Goal: Task Accomplishment & Management: Complete application form

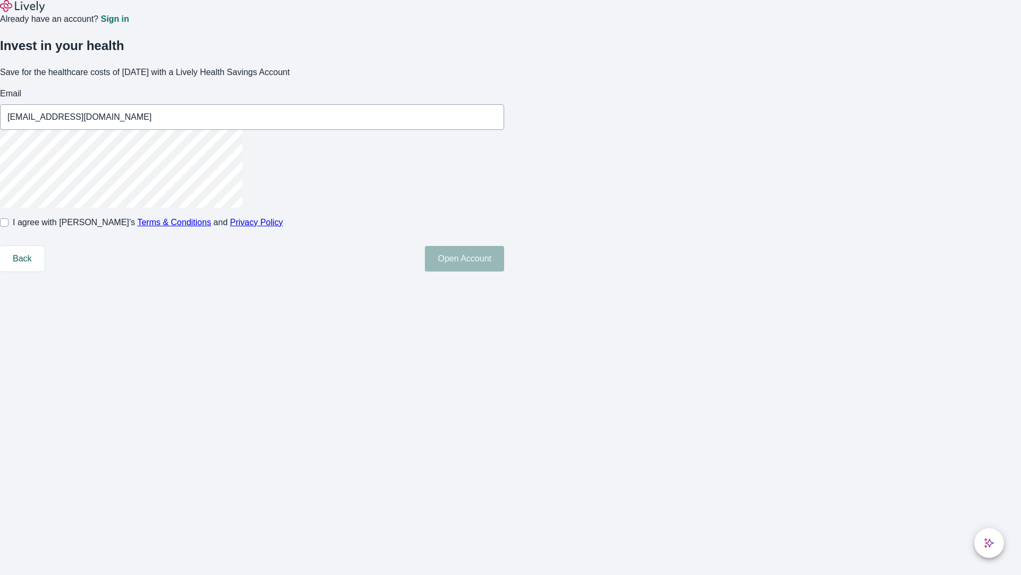
click at [9, 227] on input "I agree with Lively’s Terms & Conditions and Privacy Policy" at bounding box center [4, 222] width 9 height 9
checkbox input "true"
click at [504, 271] on button "Open Account" at bounding box center [464, 259] width 79 height 26
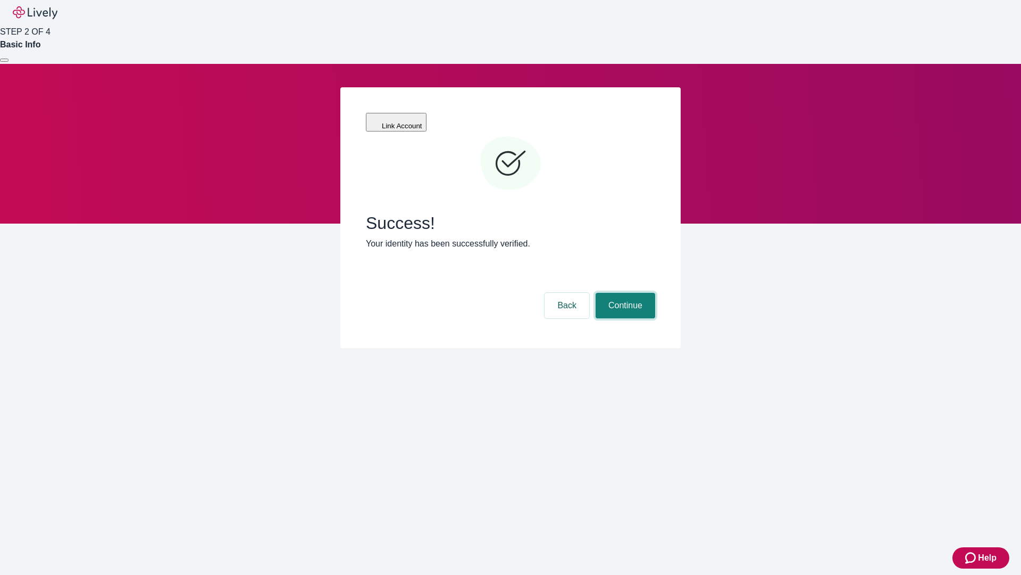
click at [624, 293] on button "Continue" at bounding box center [626, 306] width 60 height 26
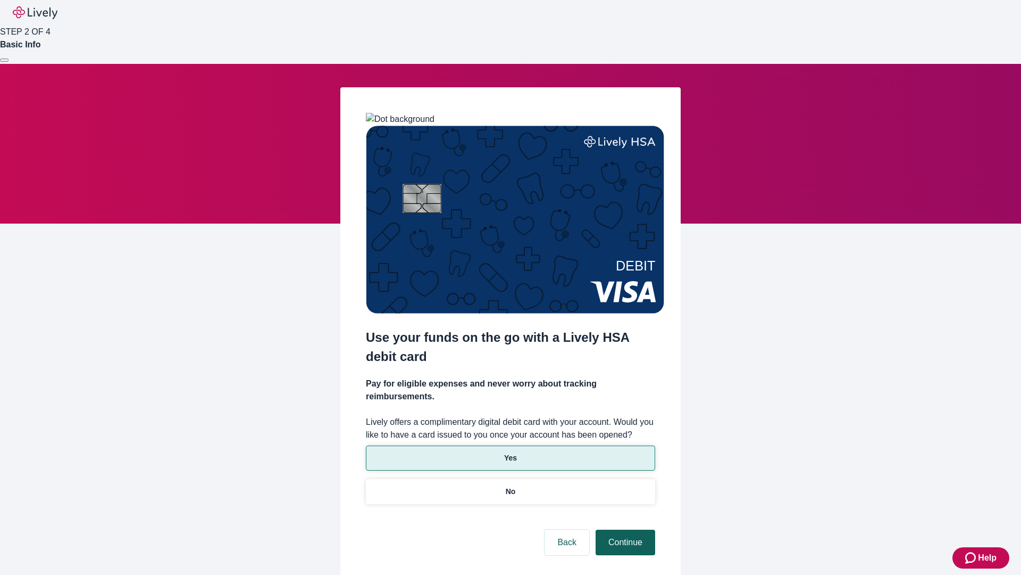
click at [510, 452] on p "Yes" at bounding box center [510, 457] width 13 height 11
click at [624, 529] on button "Continue" at bounding box center [626, 542] width 60 height 26
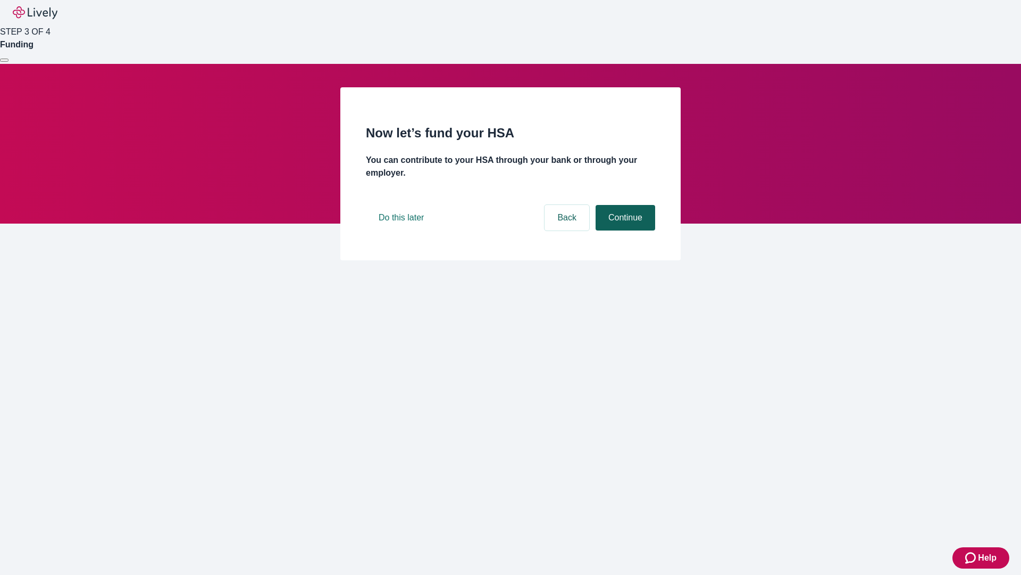
click at [624, 230] on button "Continue" at bounding box center [626, 218] width 60 height 26
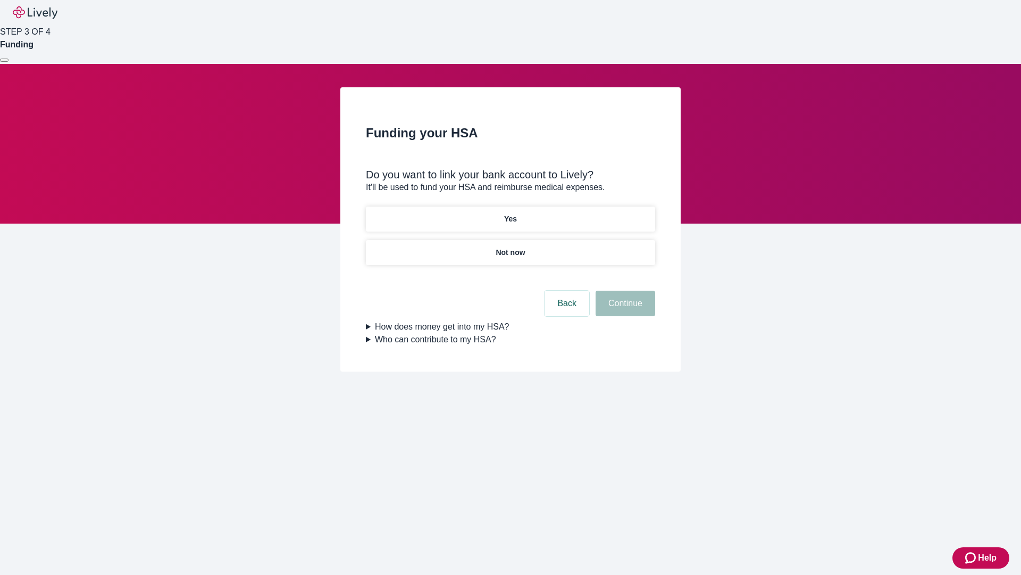
click at [510, 247] on p "Not now" at bounding box center [510, 252] width 29 height 11
click at [624, 310] on button "Continue" at bounding box center [626, 303] width 60 height 26
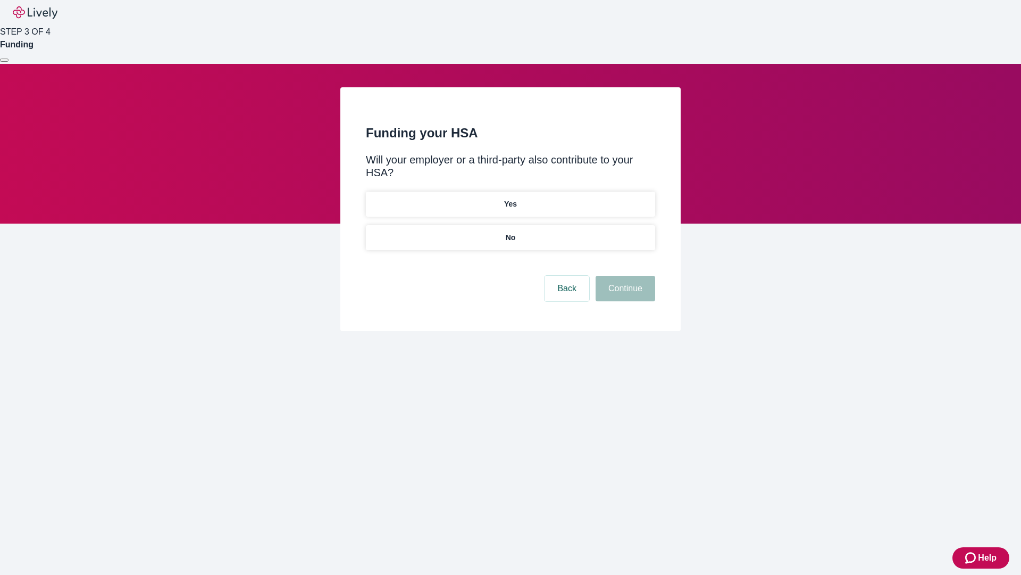
click at [510, 232] on p "No" at bounding box center [511, 237] width 10 height 11
click at [624, 276] on button "Continue" at bounding box center [626, 289] width 60 height 26
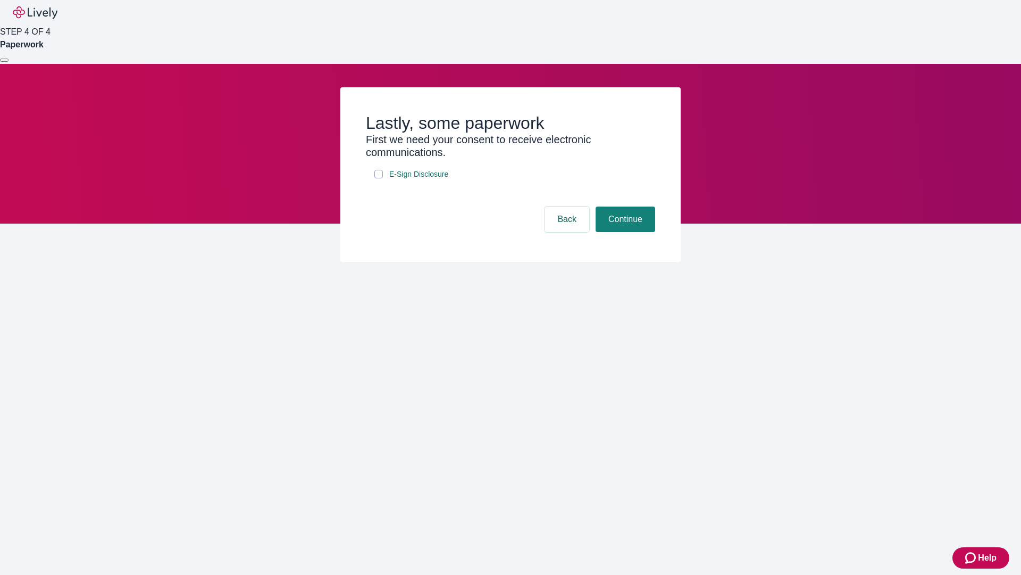
click at [379, 178] on input "E-Sign Disclosure" at bounding box center [378, 174] width 9 height 9
checkbox input "true"
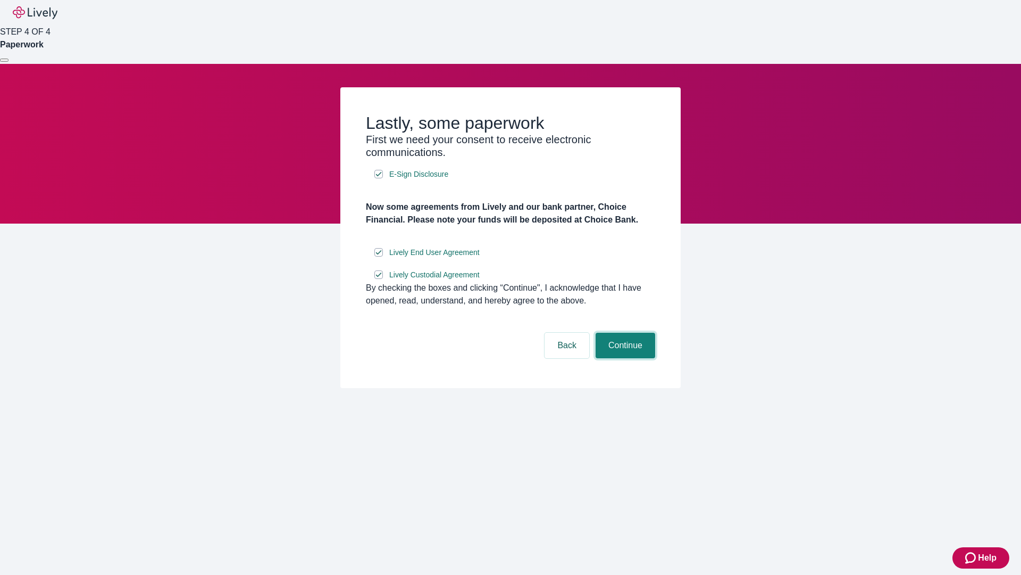
click at [624, 358] on button "Continue" at bounding box center [626, 345] width 60 height 26
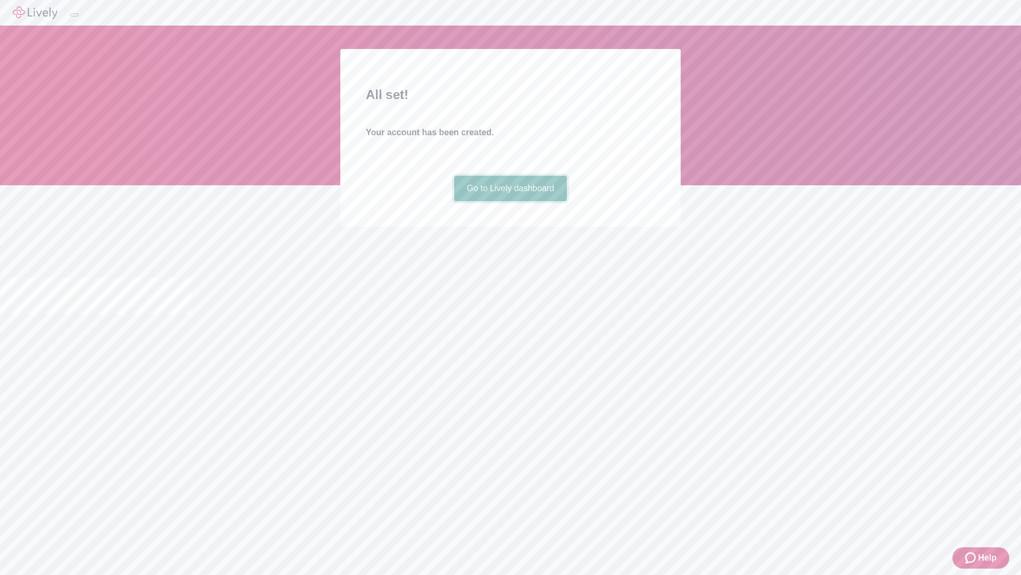
click at [510, 201] on link "Go to Lively dashboard" at bounding box center [510, 189] width 113 height 26
